Goal: Transaction & Acquisition: Obtain resource

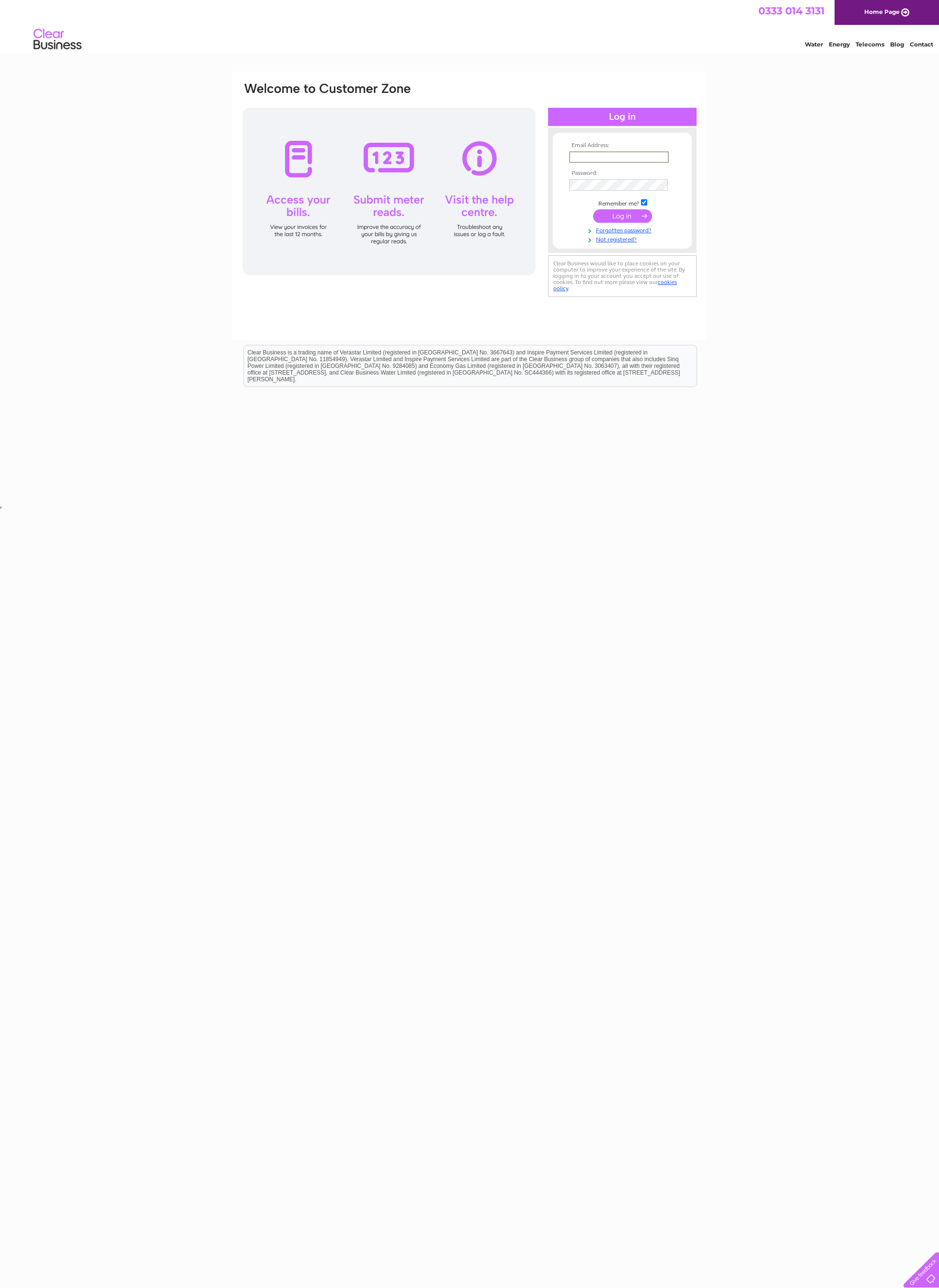
type input "mjdelacy@me.com"
click at [622, 216] on input "submit" at bounding box center [622, 216] width 59 height 13
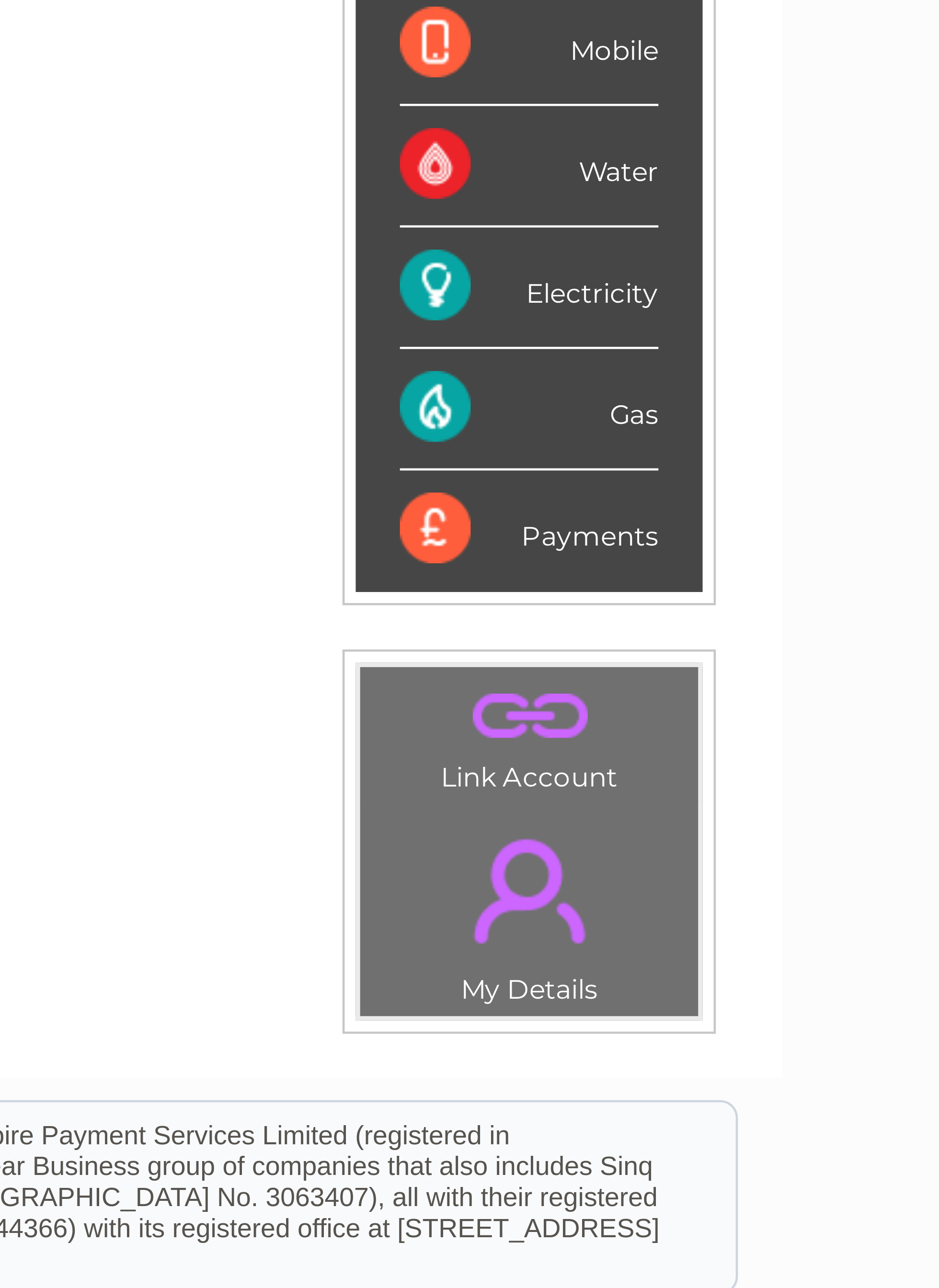
click at [623, 314] on div "Payments" at bounding box center [652, 327] width 56 height 26
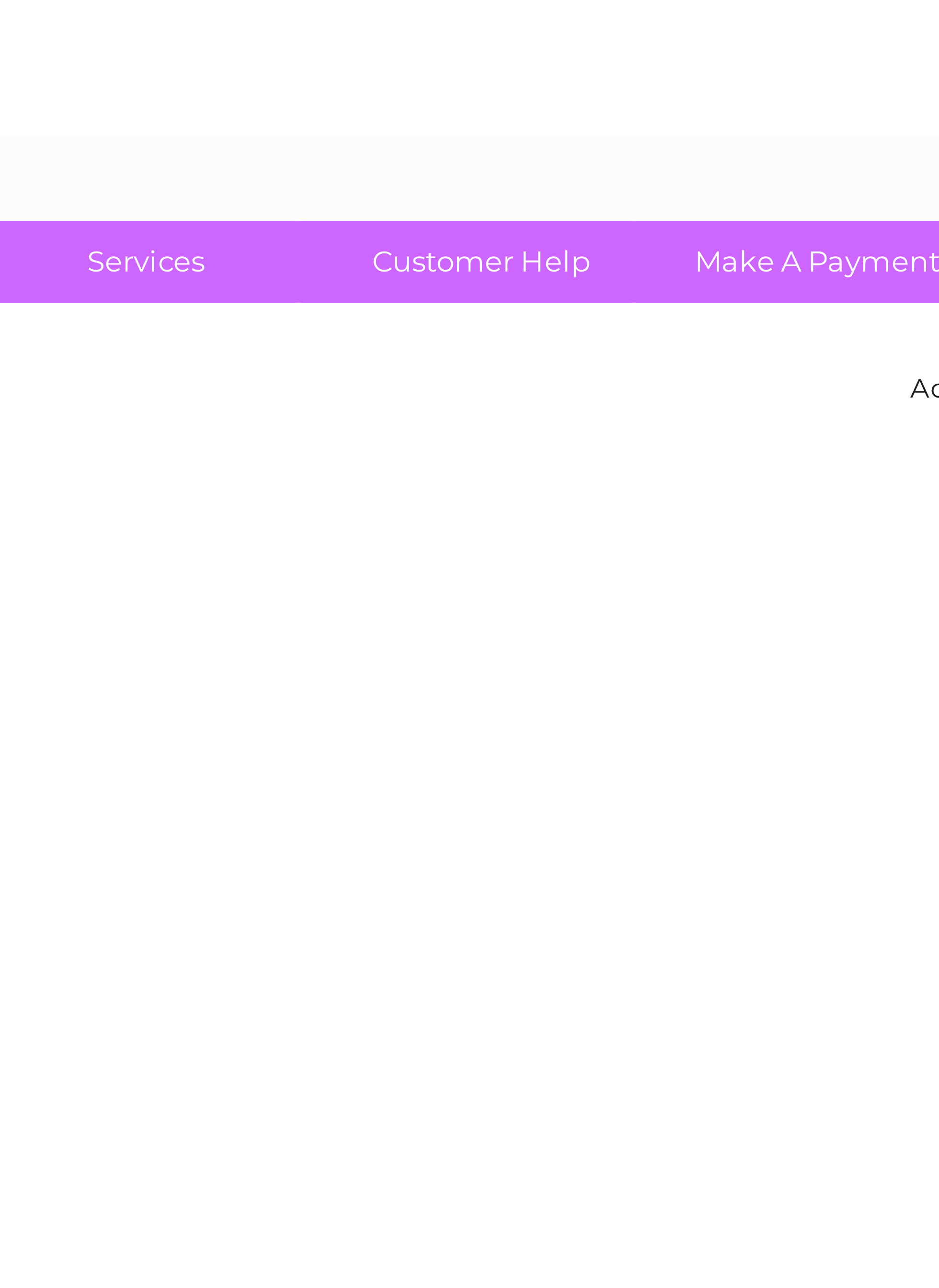
click at [467, 72] on link "Customer Help" at bounding box center [507, 81] width 79 height 18
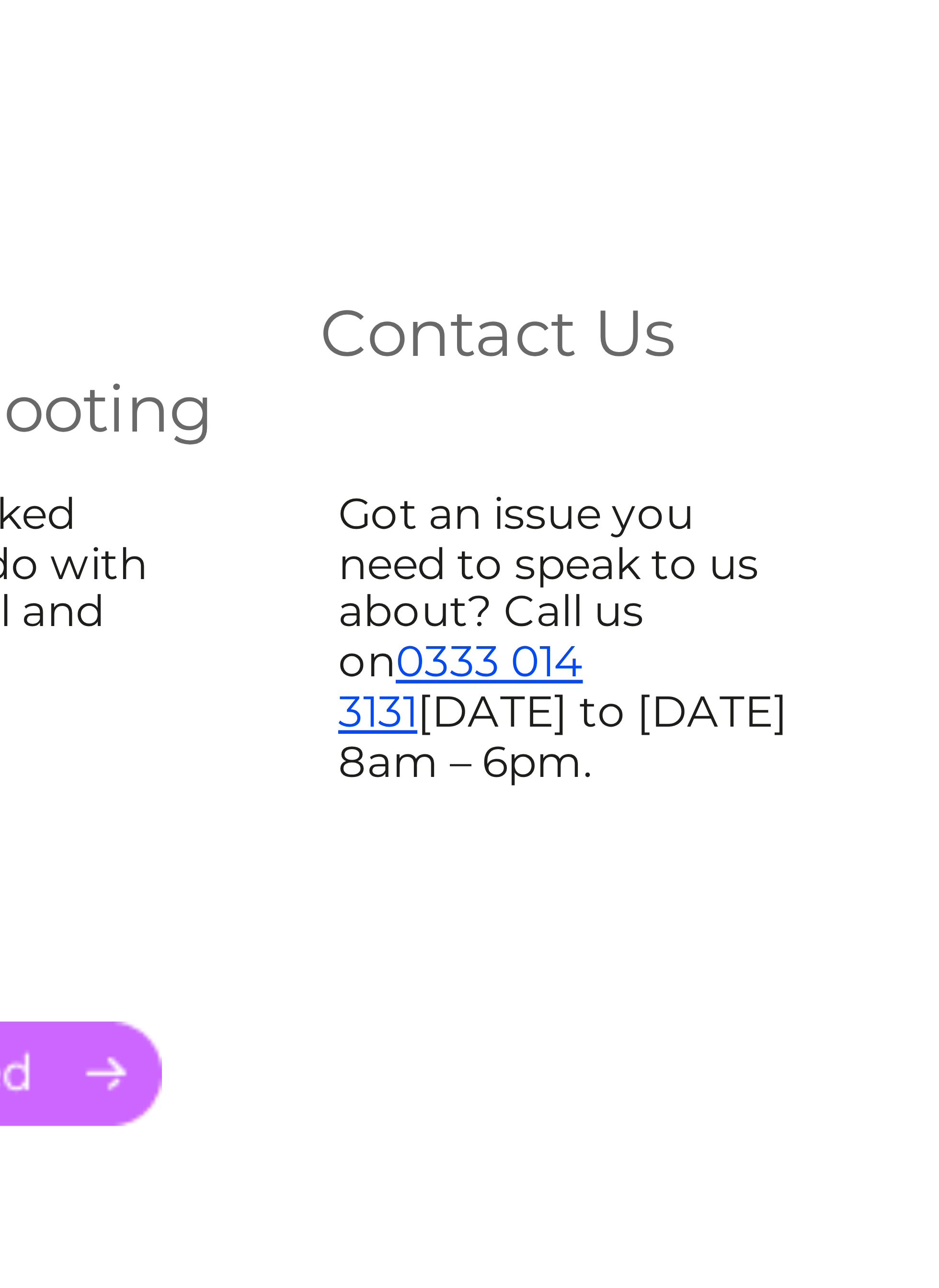
click at [502, 184] on link "0333 014 3131" at bounding box center [518, 191] width 32 height 14
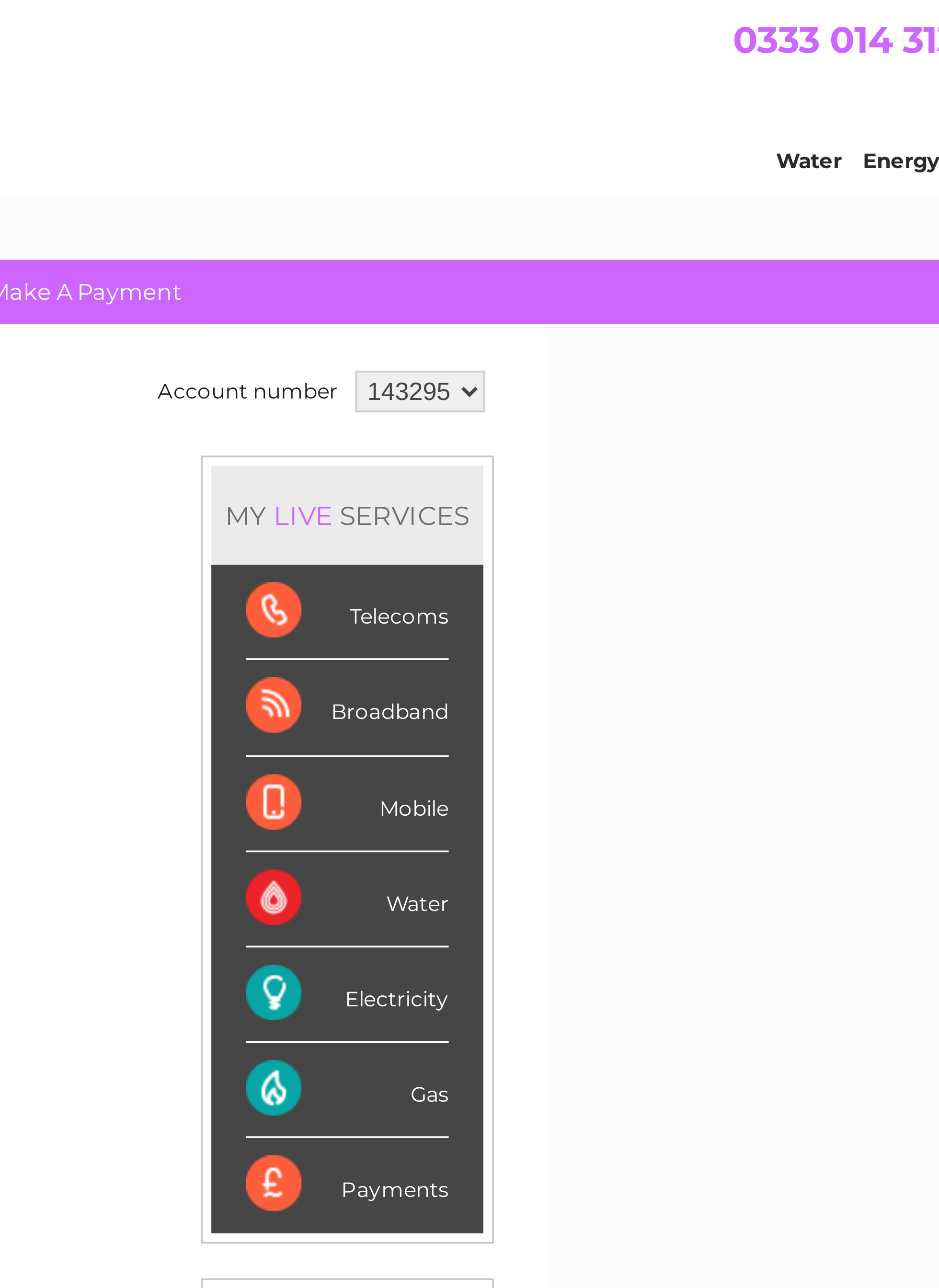
click at [654, 109] on select "143295" at bounding box center [672, 108] width 36 height 11
click at [654, 113] on select "143295" at bounding box center [672, 108] width 36 height 11
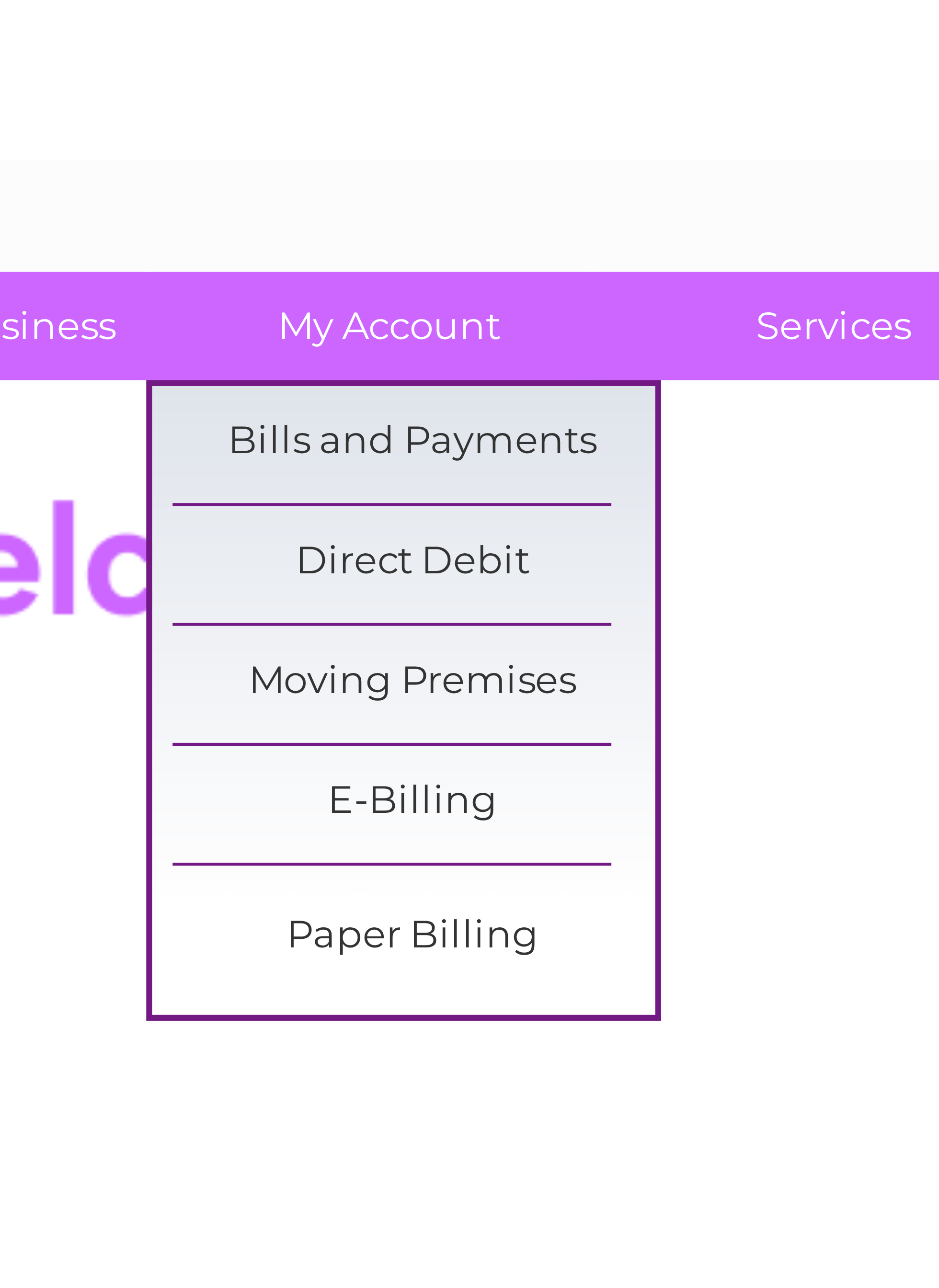
click at [325, 90] on link "Bills and Payments" at bounding box center [365, 100] width 79 height 19
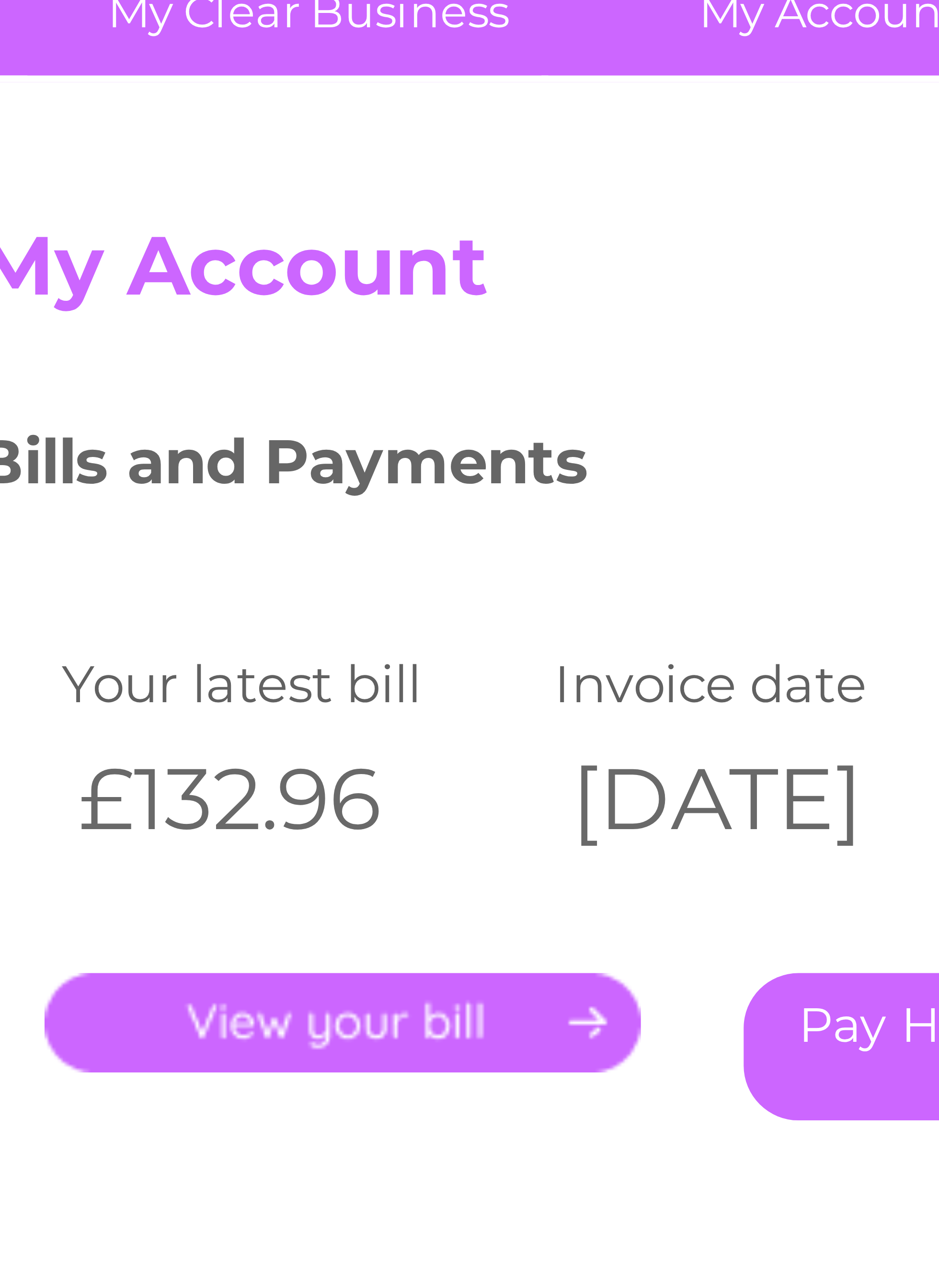
click at [251, 215] on link "." at bounding box center [292, 222] width 83 height 14
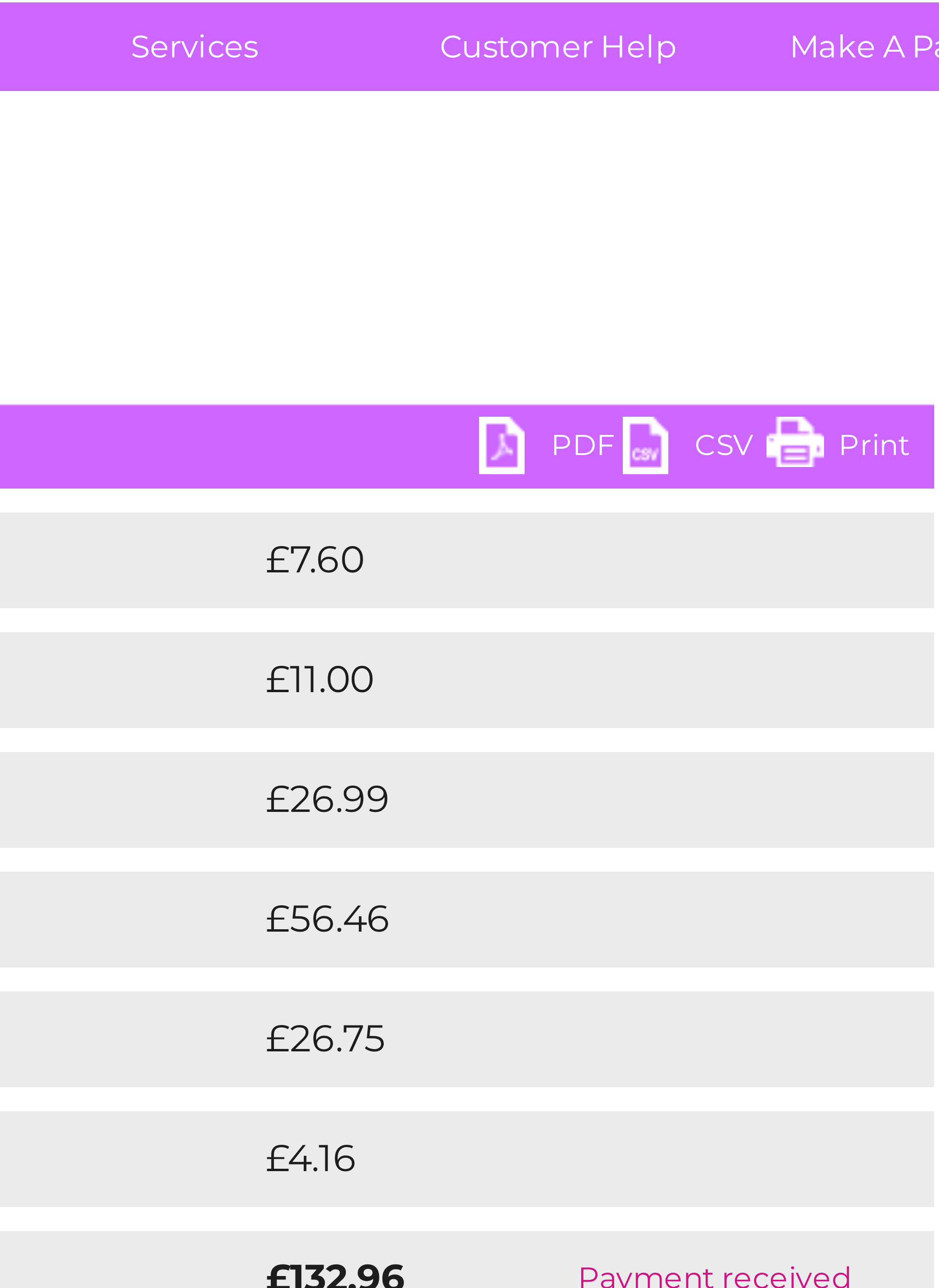
click at [490, 154] on link "PDF" at bounding box center [505, 161] width 29 height 14
